Goal: Task Accomplishment & Management: Manage account settings

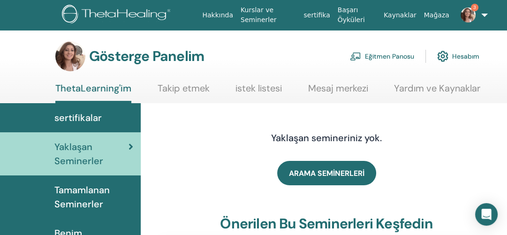
click at [384, 57] on font "Eğitmen Panosu" at bounding box center [389, 57] width 49 height 8
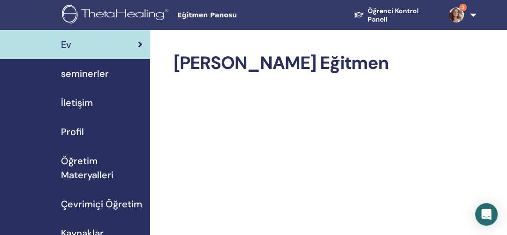
click at [95, 74] on span "seminerler" at bounding box center [85, 74] width 48 height 14
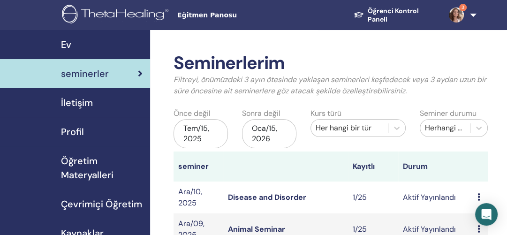
click at [470, 12] on link "3" at bounding box center [459, 15] width 36 height 30
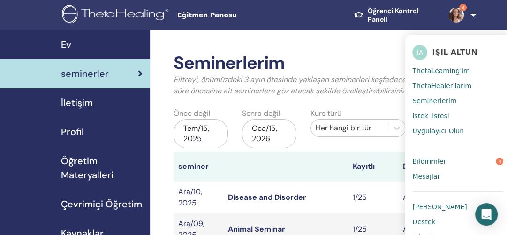
click at [435, 162] on span "Bildirimler" at bounding box center [429, 161] width 34 height 8
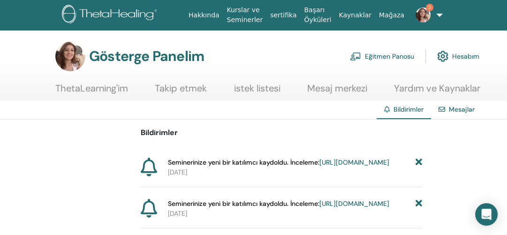
click at [416, 159] on icon at bounding box center [418, 163] width 7 height 10
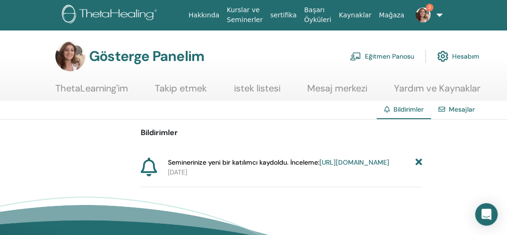
click at [416, 159] on icon at bounding box center [418, 163] width 7 height 10
